Goal: Find specific page/section: Find specific page/section

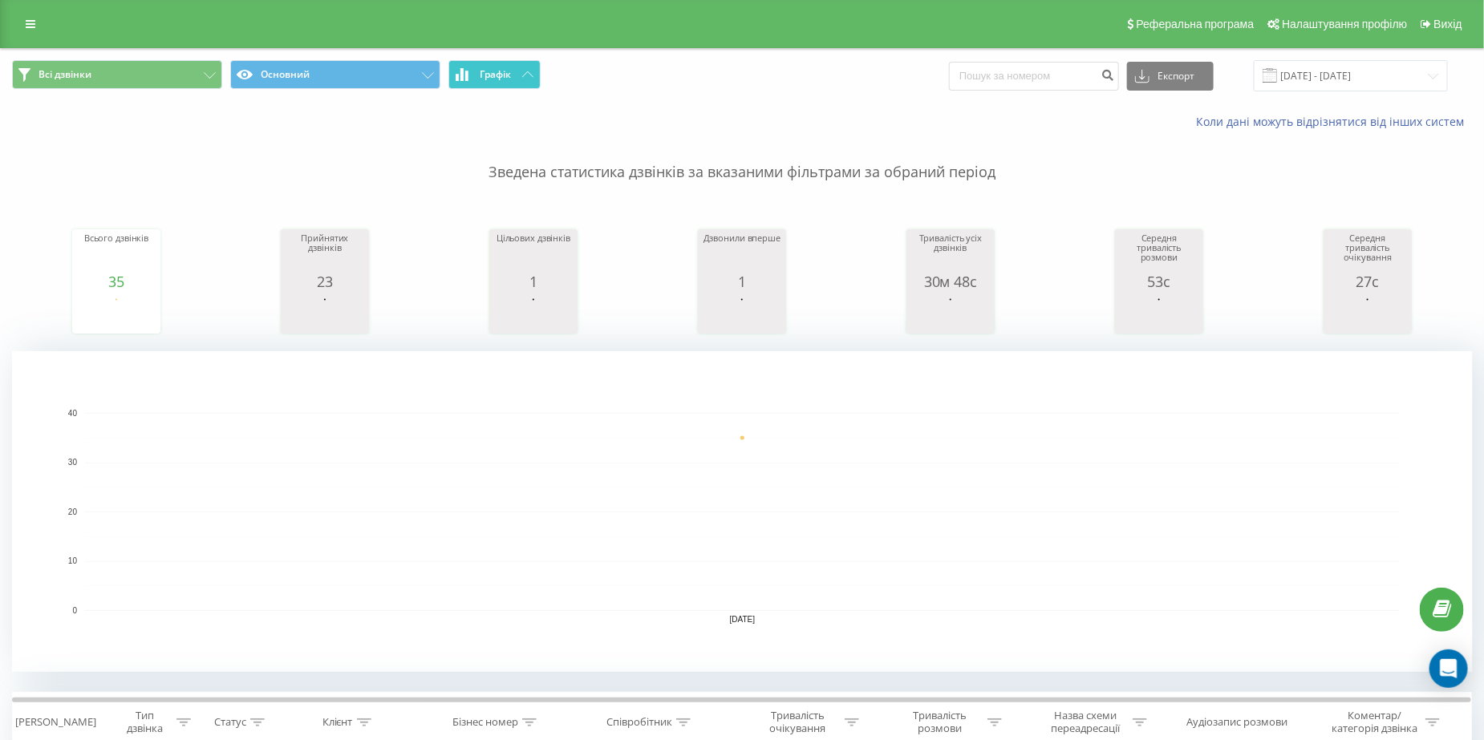
click at [487, 69] on span "Графік" at bounding box center [495, 74] width 31 height 11
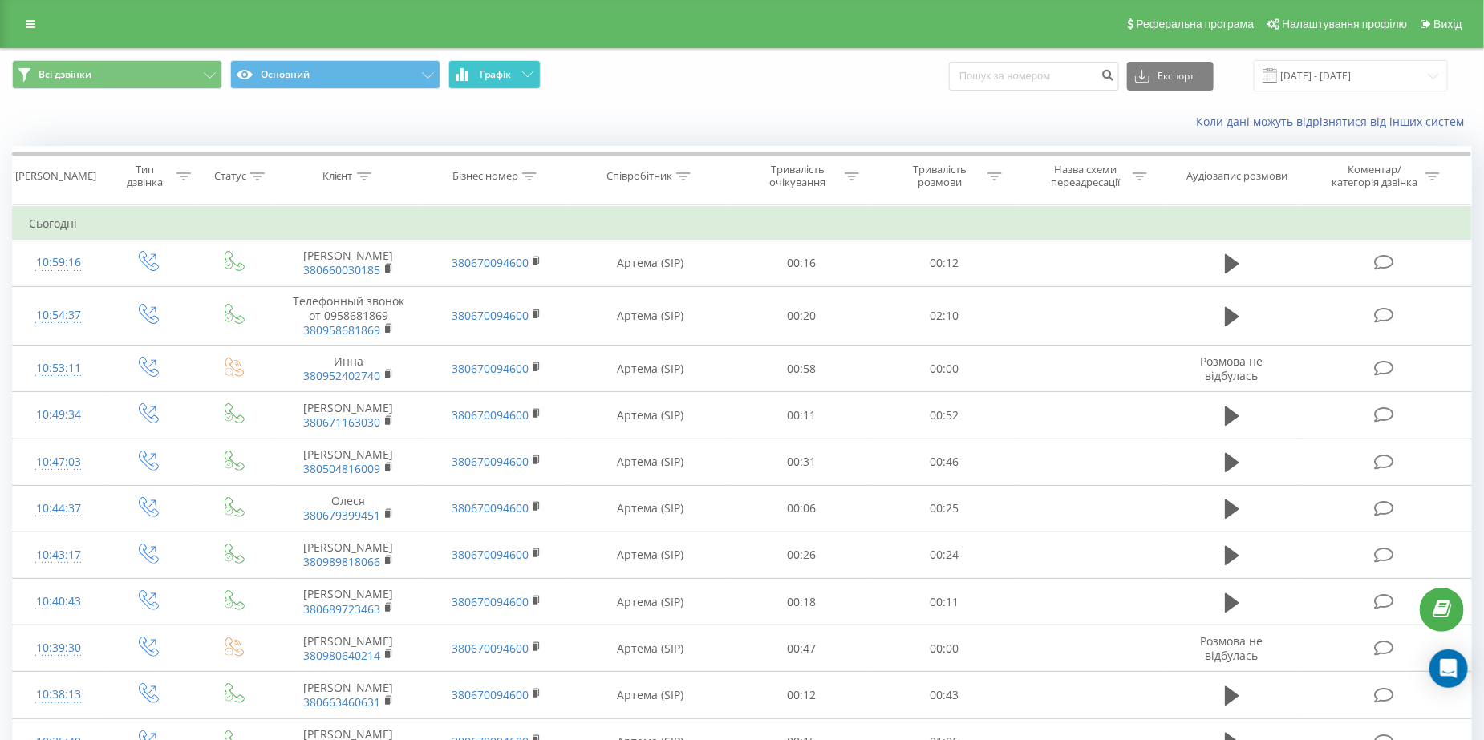
click at [487, 69] on span "Графік" at bounding box center [495, 74] width 31 height 11
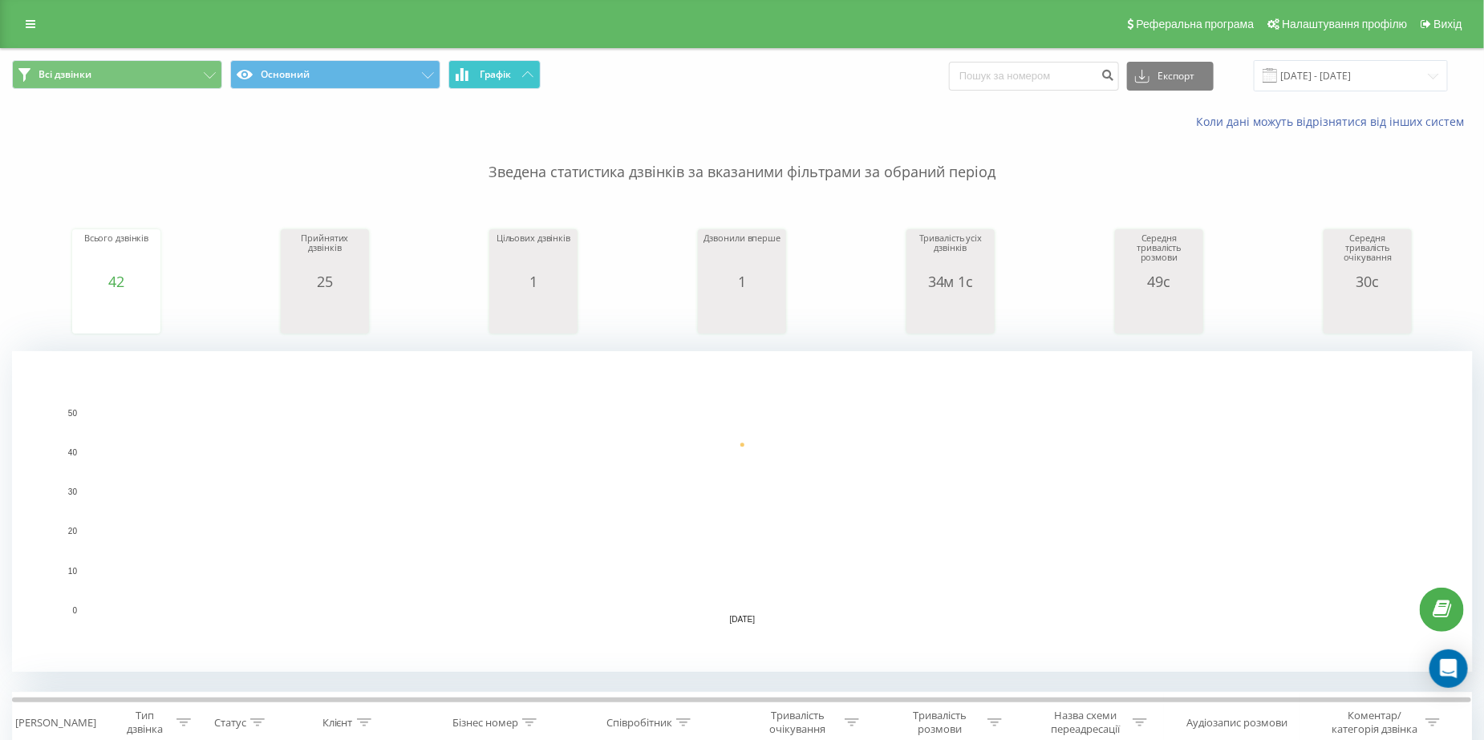
click at [487, 87] on button "Графік" at bounding box center [494, 74] width 92 height 29
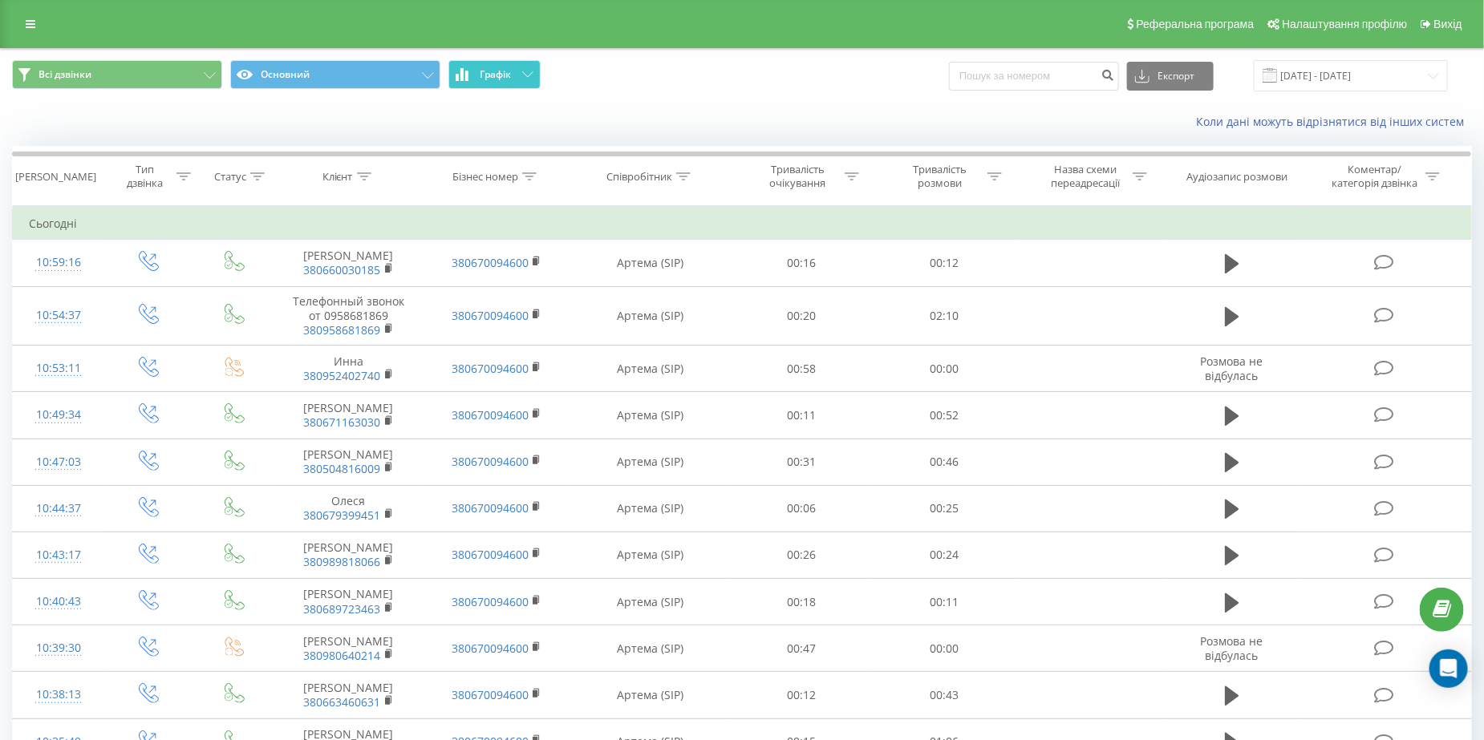
click at [487, 87] on button "Графік" at bounding box center [494, 74] width 92 height 29
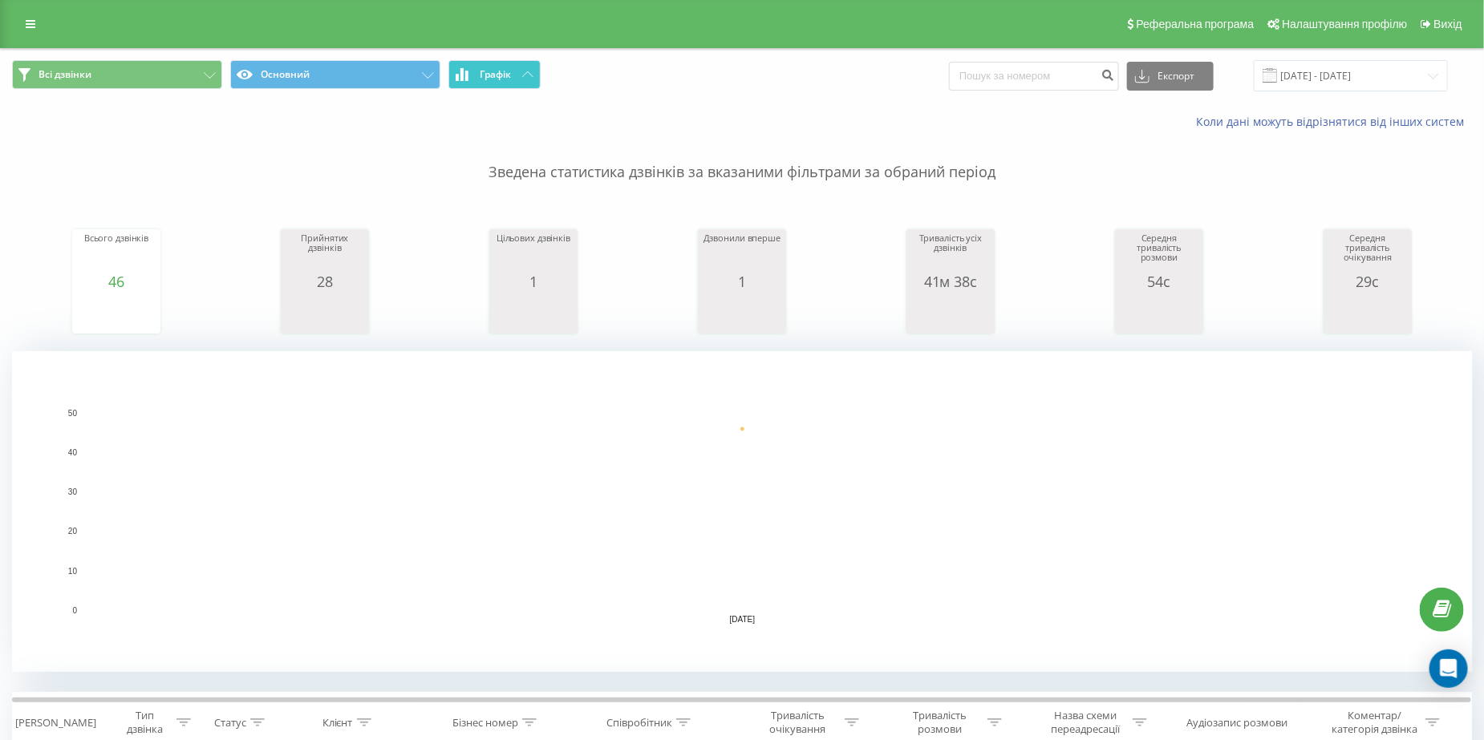
click at [484, 69] on span "Графік" at bounding box center [495, 74] width 31 height 11
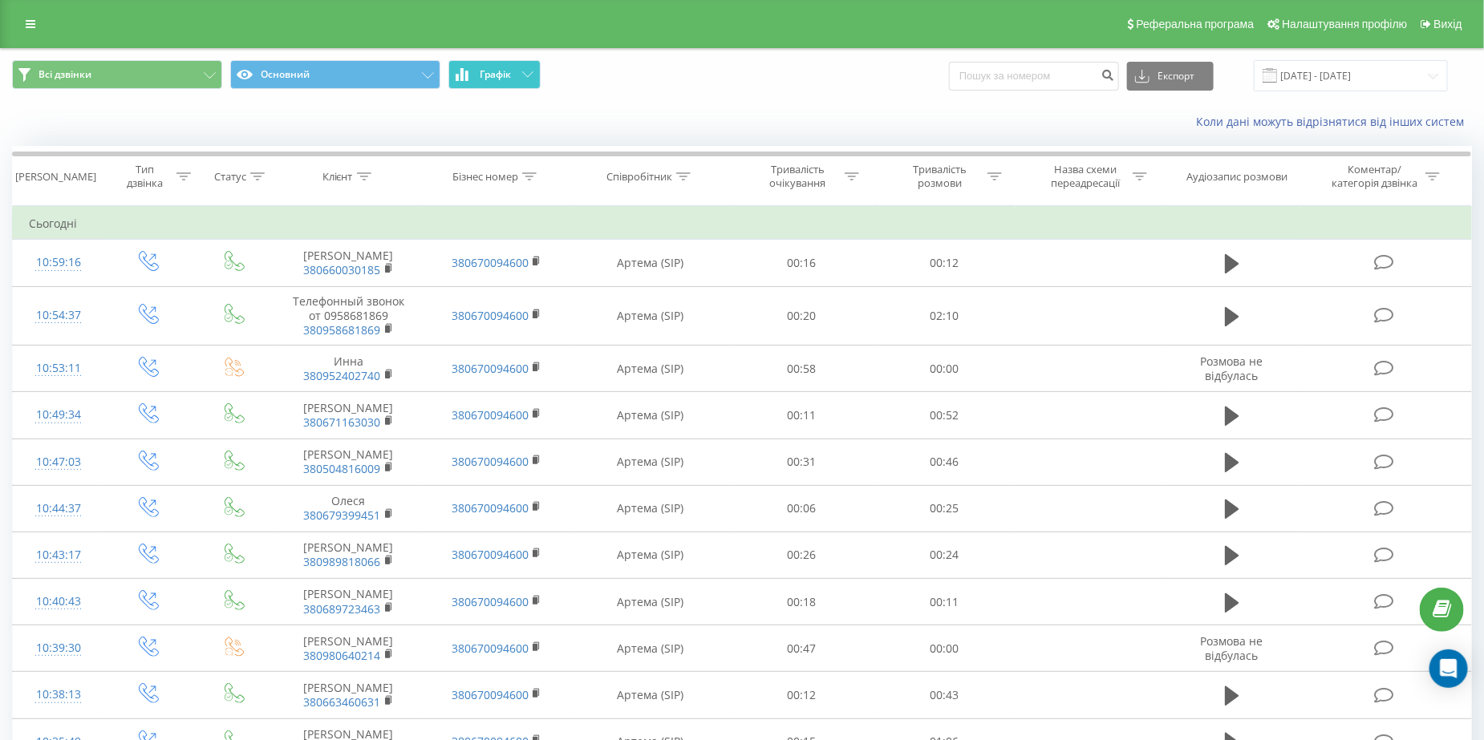
click at [484, 69] on span "Графік" at bounding box center [495, 74] width 31 height 11
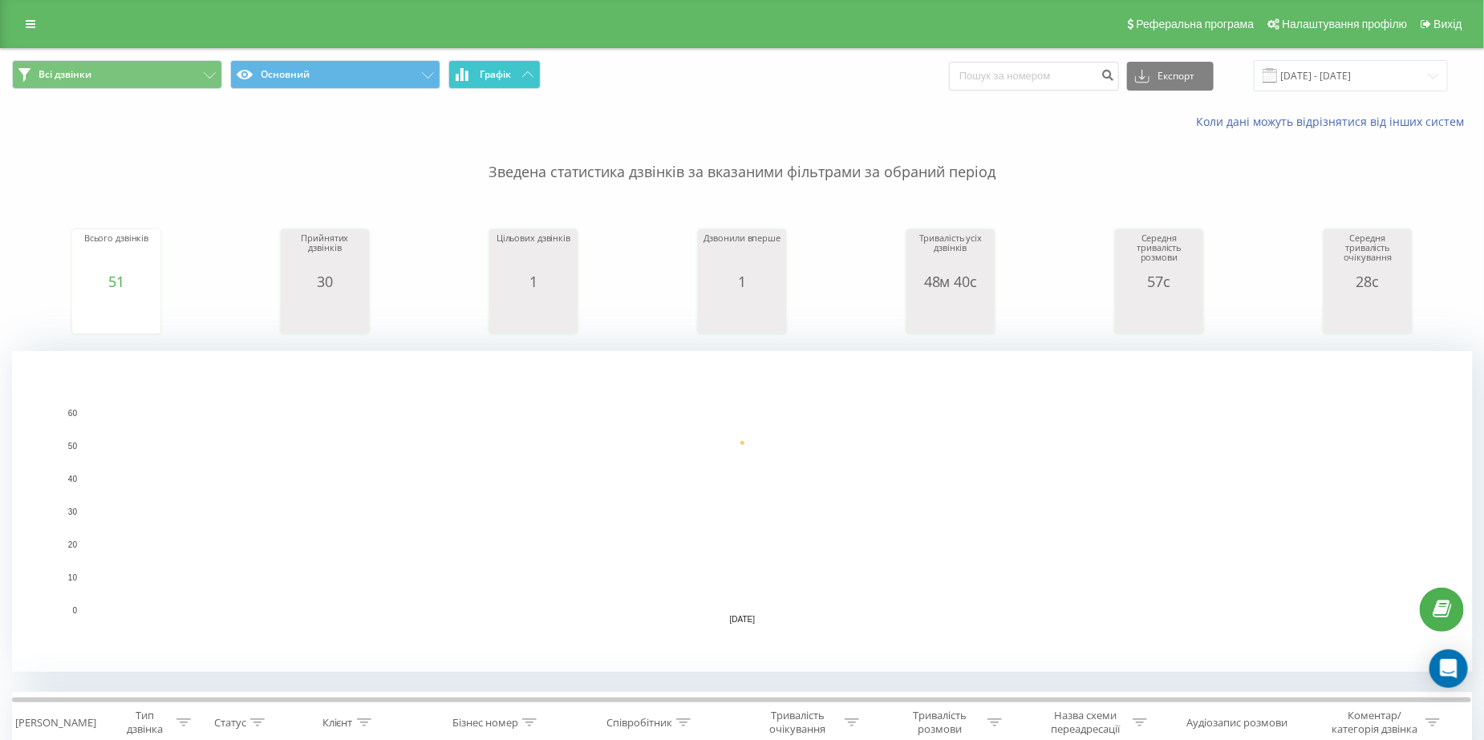
click at [511, 73] on button "Графік" at bounding box center [494, 74] width 92 height 29
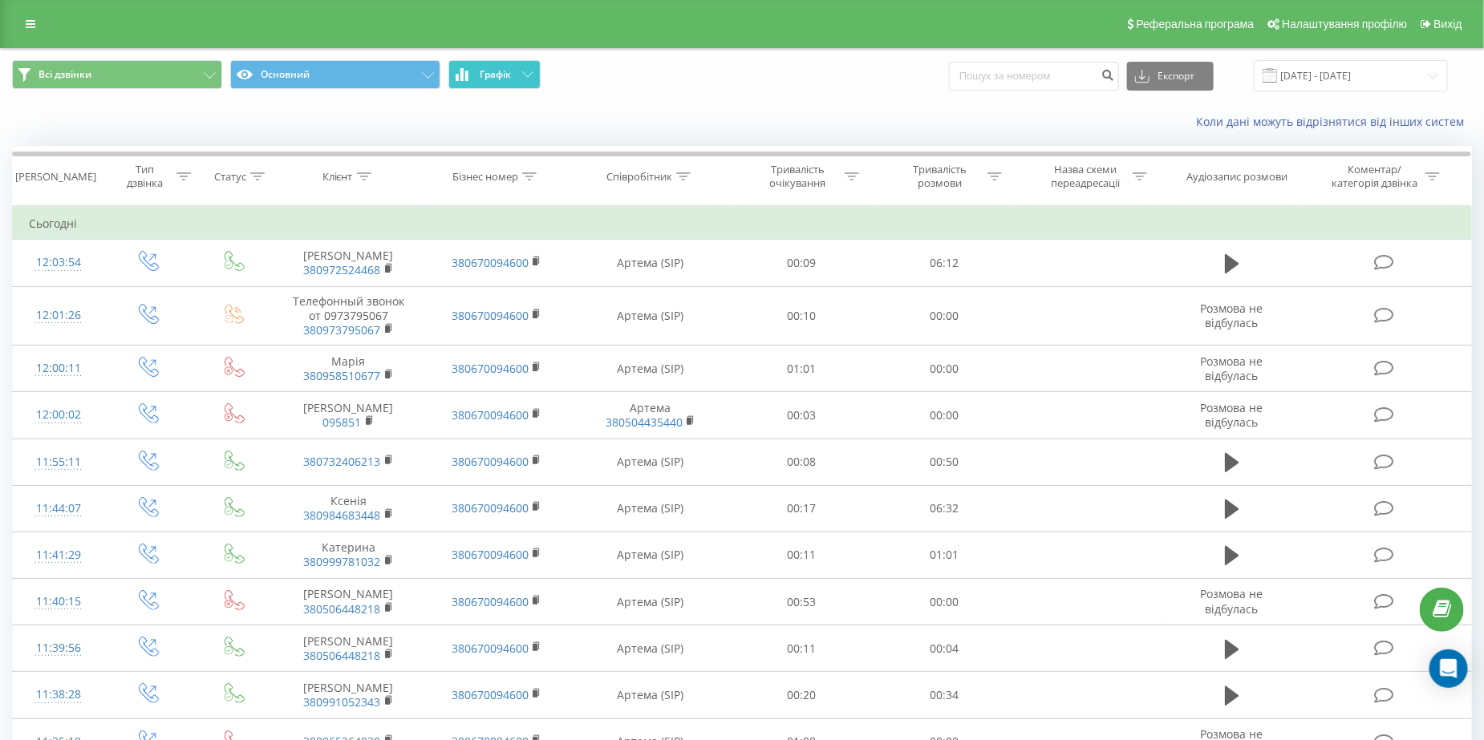
click at [511, 73] on button "Графік" at bounding box center [494, 74] width 92 height 29
